Goal: Task Accomplishment & Management: Manage account settings

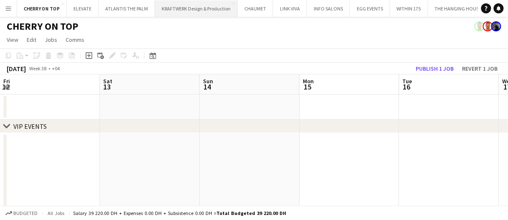
scroll to position [0, 421]
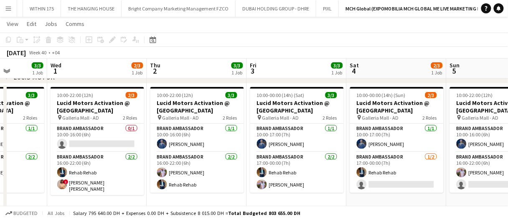
scroll to position [0, 254]
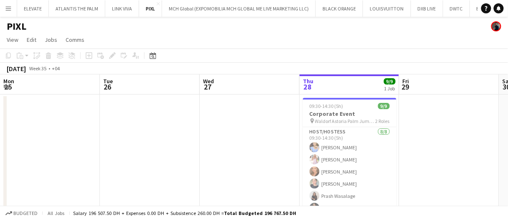
scroll to position [0, 214]
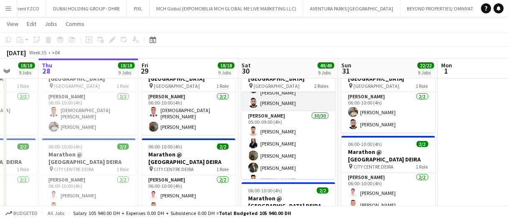
scroll to position [42, 0]
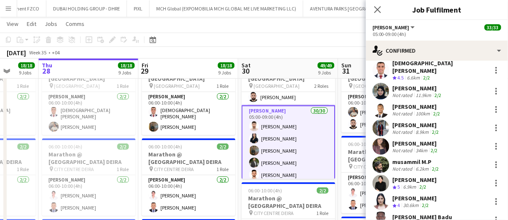
scroll to position [271, 0]
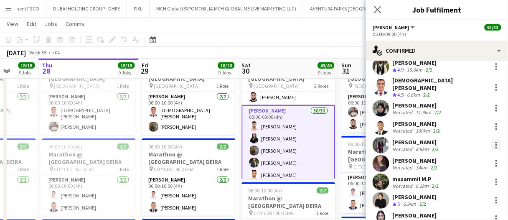
click at [495, 144] on div at bounding box center [496, 145] width 2 height 2
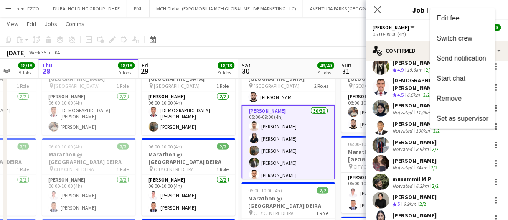
click at [470, 99] on span "Remove" at bounding box center [463, 99] width 52 height 8
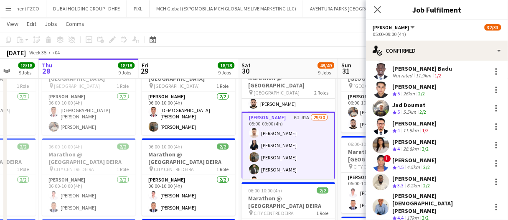
scroll to position [438, 0]
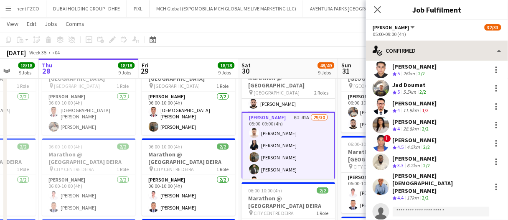
click at [427, 60] on div "single-neutral-actions-check-2 Confirmed single-neutral-actions-check-2 Confirm…" at bounding box center [437, 130] width 142 height 179
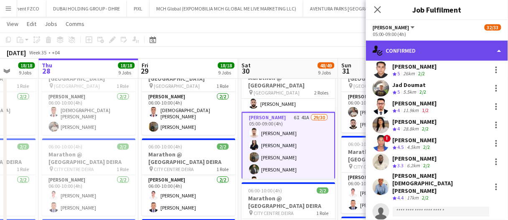
click at [428, 51] on div "single-neutral-actions-check-2 Confirmed" at bounding box center [437, 51] width 142 height 20
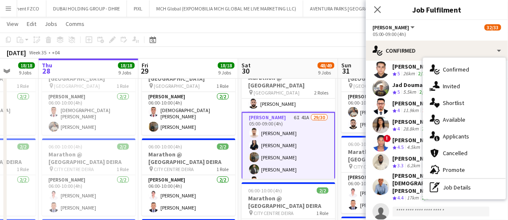
click at [454, 132] on div "single-neutral-actions-information Applicants" at bounding box center [464, 136] width 83 height 17
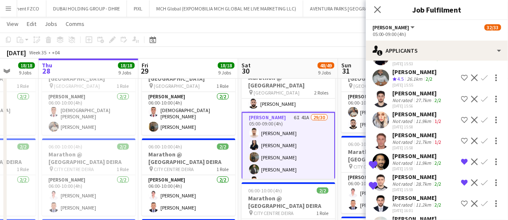
scroll to position [640, 0]
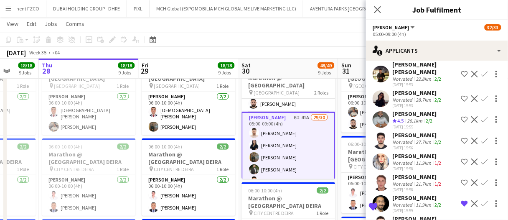
click at [405, 140] on div "Not rated" at bounding box center [404, 142] width 22 height 6
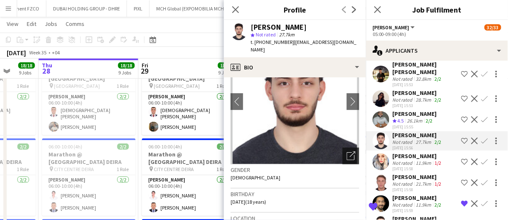
scroll to position [42, 0]
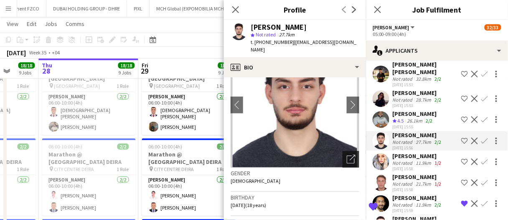
click at [348, 155] on icon "Open photos pop-in" at bounding box center [351, 159] width 9 height 9
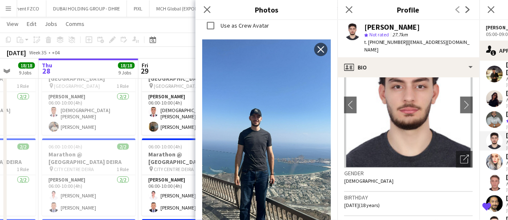
scroll to position [589, 0]
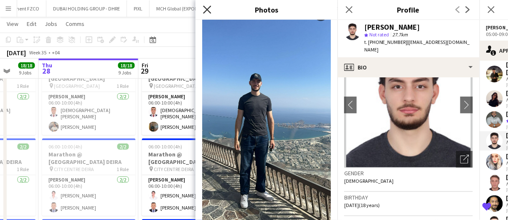
click at [206, 10] on icon "Close pop-in" at bounding box center [207, 9] width 8 height 8
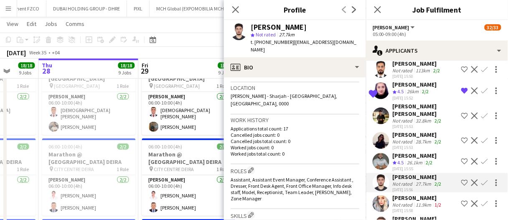
scroll to position [84, 0]
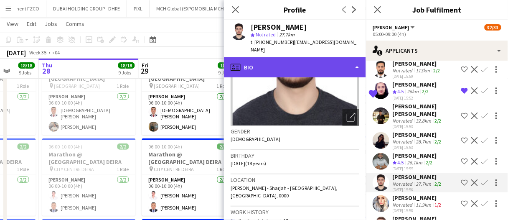
click at [289, 58] on div "profile Bio" at bounding box center [295, 67] width 142 height 20
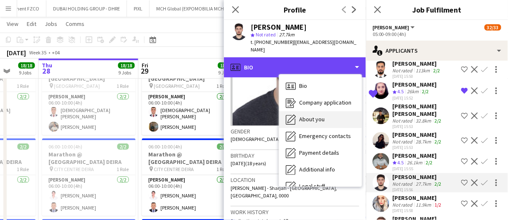
scroll to position [45, 0]
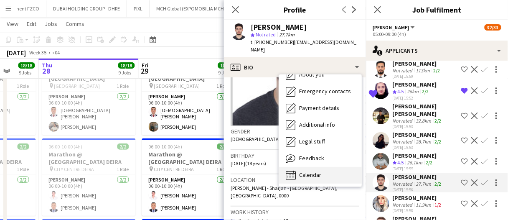
click at [313, 171] on span "Calendar" at bounding box center [310, 175] width 22 height 8
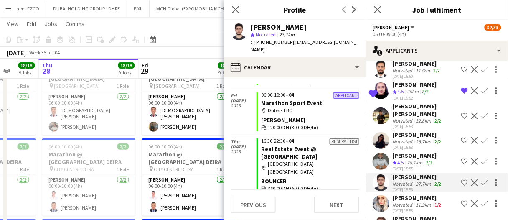
scroll to position [0, 0]
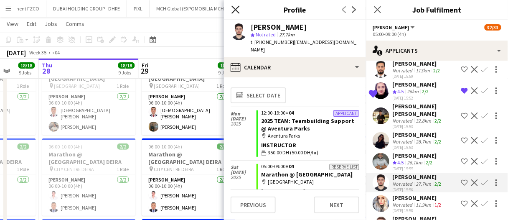
click at [239, 10] on icon "Close pop-in" at bounding box center [235, 9] width 8 height 8
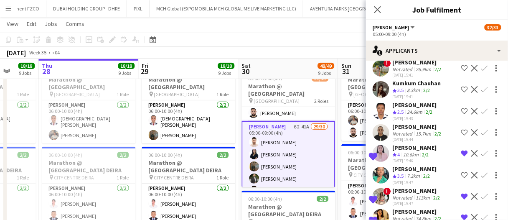
scroll to position [306, 0]
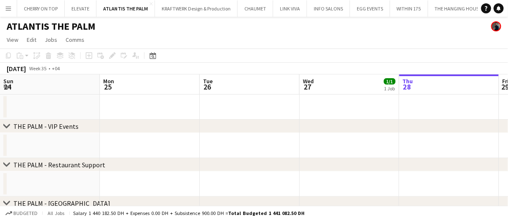
scroll to position [0, 238]
